Goal: Task Accomplishment & Management: Use online tool/utility

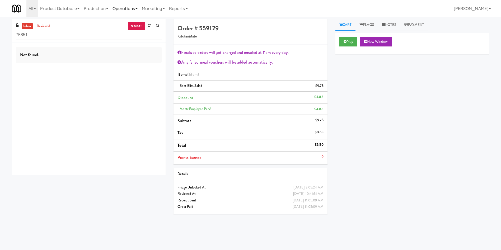
click at [124, 10] on link "Operations" at bounding box center [124, 8] width 29 height 17
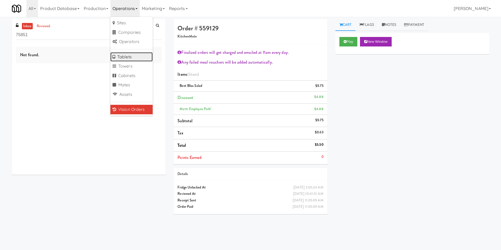
click at [138, 55] on link "Tablets" at bounding box center [131, 57] width 42 height 10
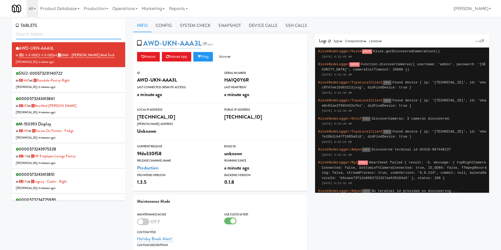
click at [86, 31] on input "text" at bounding box center [68, 35] width 105 height 10
click at [65, 35] on input "text" at bounding box center [68, 35] width 105 height 10
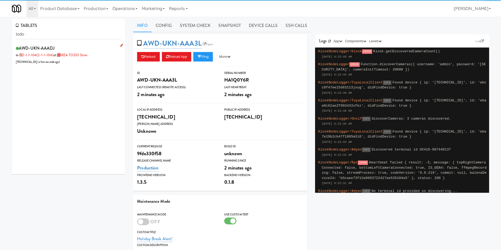
click at [84, 63] on div "AWD-UKN-AAADJ in 2-1-1-104 (2-1-1-104) at IKEA TODO Store [TECHNICAL_ID] ( a fe…" at bounding box center [68, 54] width 105 height 21
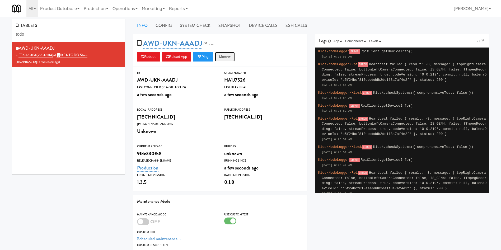
click at [230, 57] on button "More" at bounding box center [225, 57] width 20 height 10
click at [221, 77] on link "Restart Server" at bounding box center [213, 77] width 48 height 10
click at [199, 21] on link "System Check" at bounding box center [195, 25] width 39 height 13
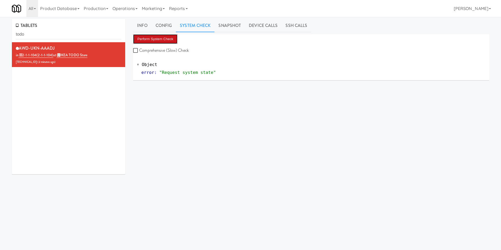
click at [167, 41] on button "Perform System Check" at bounding box center [155, 39] width 44 height 10
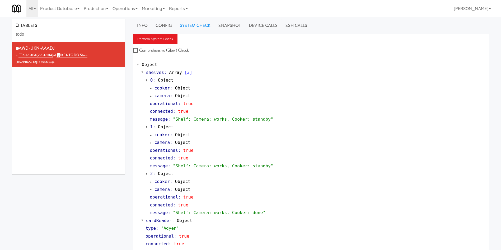
drag, startPoint x: 50, startPoint y: 35, endPoint x: 0, endPoint y: 26, distance: 51.2
click at [0, 26] on div "TABLETS todo AWD-UKN-AAADJ in 2-1-1-104 (2-1-1-104) at IKEA TODO Store [TECHNIC…" at bounding box center [250, 254] width 501 height 471
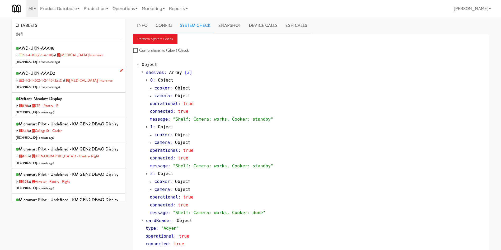
click at [76, 88] on div "AWD-UKN-AAAD2 in 2-1-2-145 (2-1-2-145 (ext)) at [MEDICAL_DATA] Insurance [TECHN…" at bounding box center [68, 79] width 105 height 21
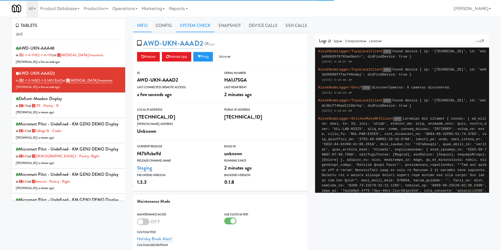
click at [202, 28] on link "System Check" at bounding box center [195, 25] width 39 height 13
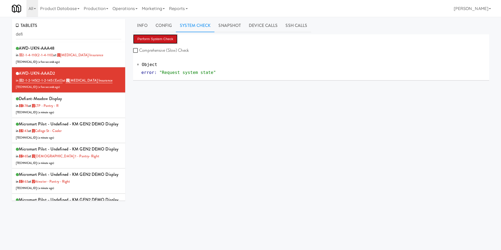
click at [161, 36] on button "Perform System Check" at bounding box center [155, 39] width 44 height 10
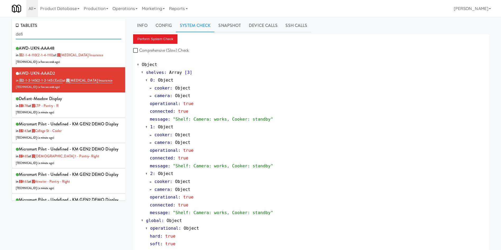
drag, startPoint x: 50, startPoint y: 35, endPoint x: 0, endPoint y: 35, distance: 50.5
click at [0, 35] on div "TABLETS defi AWD-UKN-AAA48 in 2-1-4-110 (2-1-4-110) at [MEDICAL_DATA] Insurance…" at bounding box center [250, 145] width 501 height 253
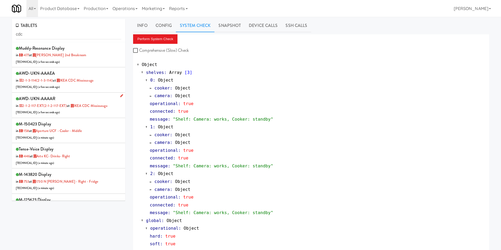
click at [92, 111] on div "AWD-UKN-AAAAR in 2-1-2-117-EXT (2-1-2-117-EXT) at IKEA CDC [GEOGRAPHIC_DATA] [T…" at bounding box center [68, 105] width 105 height 21
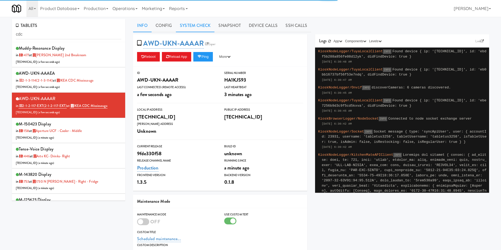
click at [190, 28] on link "System Check" at bounding box center [195, 25] width 39 height 13
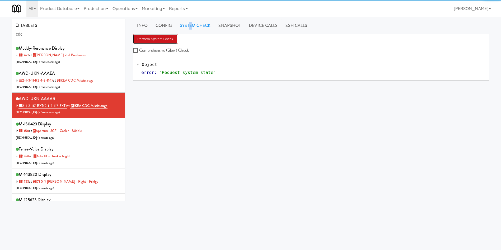
click at [153, 42] on button "Perform System Check" at bounding box center [155, 39] width 44 height 10
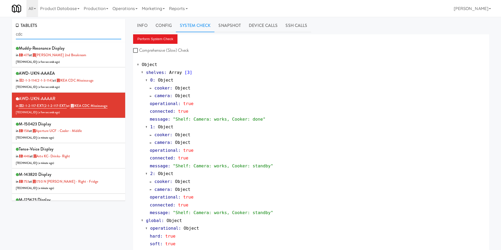
drag, startPoint x: 38, startPoint y: 36, endPoint x: 0, endPoint y: 18, distance: 41.4
click at [0, 18] on div "TABLETS cdc muddy-resonance Display in [DATE] at [GEOGRAPHIC_DATA] 2nd Breakroo…" at bounding box center [250, 144] width 501 height 255
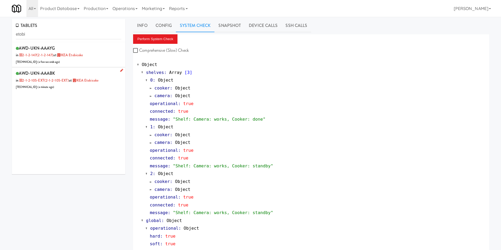
click at [94, 88] on div "AWD-UKN-AAABK in 2-1-2-105-EXT (2-1-2-105-EXT) at IKEA Etobicoke [TECHNICAL_ID]…" at bounding box center [68, 79] width 105 height 21
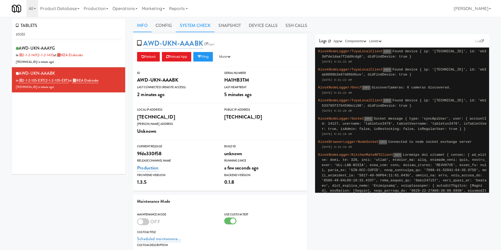
drag, startPoint x: 199, startPoint y: 27, endPoint x: 191, endPoint y: 30, distance: 9.1
click at [199, 27] on link "System Check" at bounding box center [195, 25] width 39 height 13
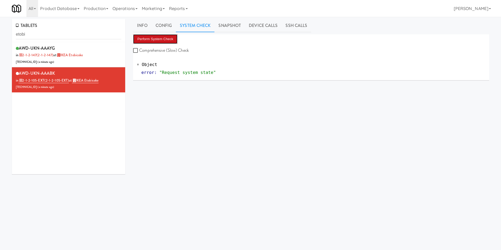
click at [164, 43] on button "Perform System Check" at bounding box center [155, 39] width 44 height 10
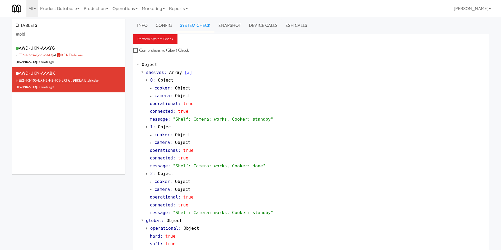
drag, startPoint x: 49, startPoint y: 34, endPoint x: 0, endPoint y: 34, distance: 48.9
click at [0, 34] on div "TABLETS etobi AWD-UKN-AAAYG in 2-1-2-147 (2-1-2-147) at IKEA Etobicoke [TECHNIC…" at bounding box center [250, 145] width 501 height 253
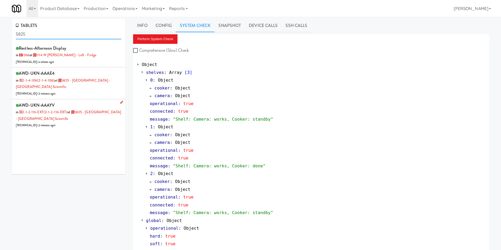
type input "5825"
click at [88, 120] on div "AWD-UKN-AAAYV in 2-1-2-116-EXT (2-1-2-116-EXT) at 5825 - [GEOGRAPHIC_DATA] - [G…" at bounding box center [68, 114] width 105 height 27
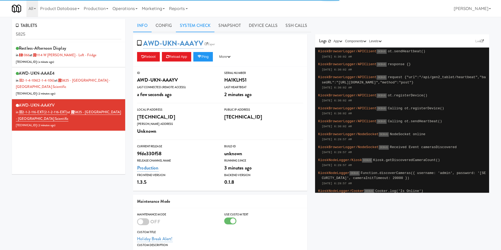
click at [189, 24] on link "System Check" at bounding box center [195, 25] width 39 height 13
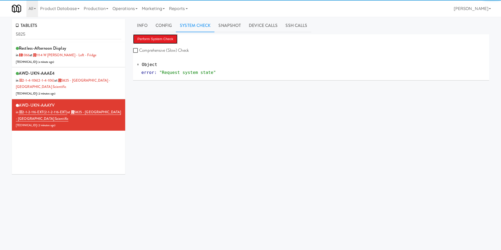
click at [164, 36] on button "Perform System Check" at bounding box center [155, 39] width 44 height 10
